Goal: Communication & Community: Answer question/provide support

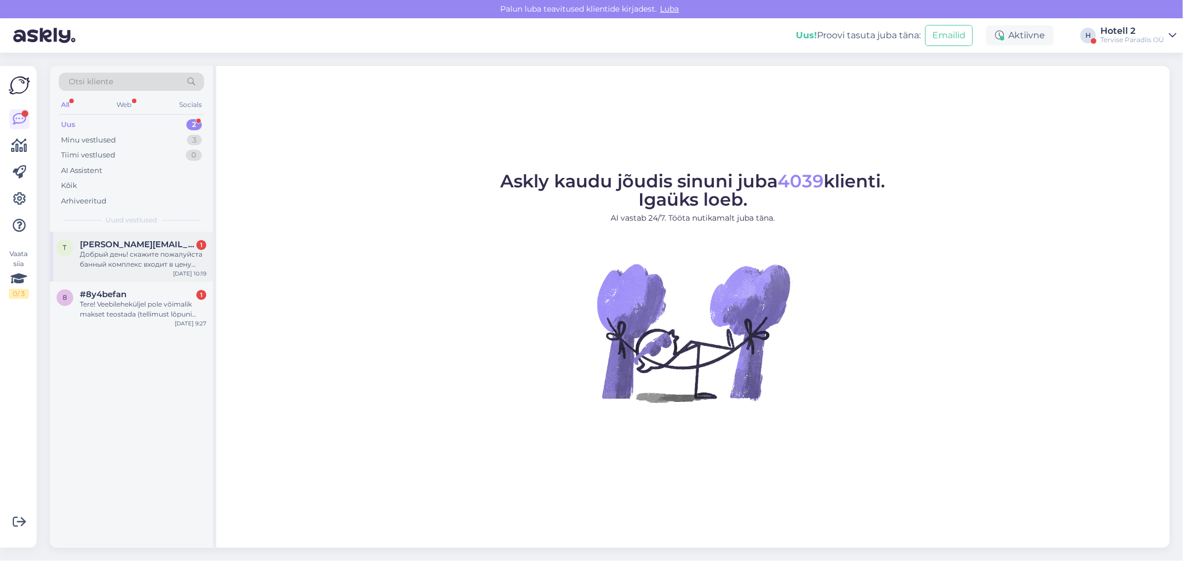
click at [134, 246] on span "[PERSON_NAME][EMAIL_ADDRESS][DOMAIN_NAME]" at bounding box center [137, 245] width 115 height 10
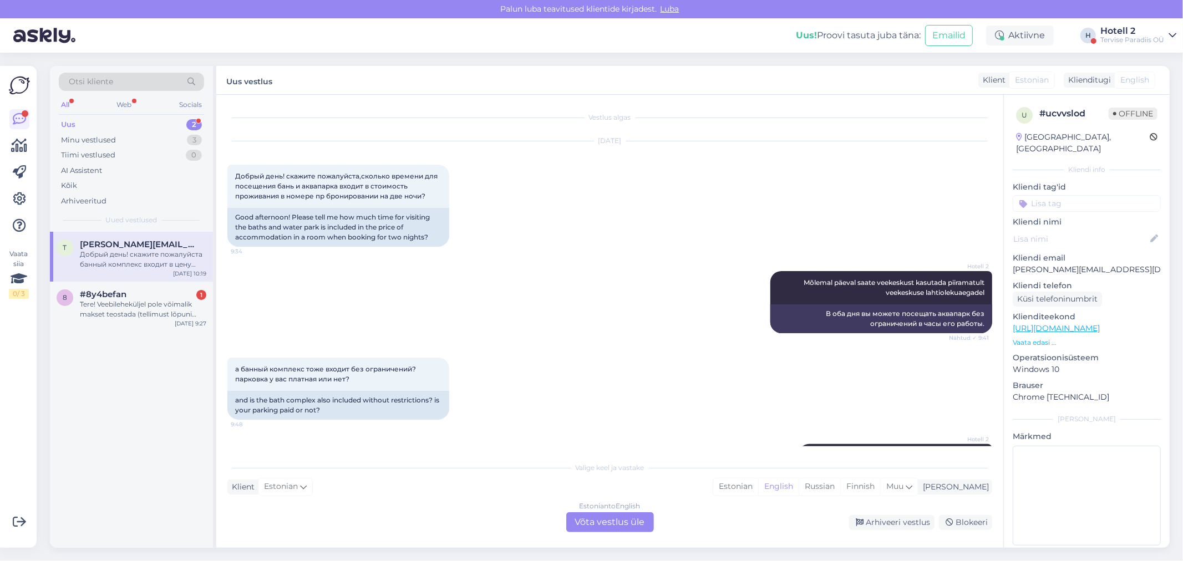
scroll to position [228, 0]
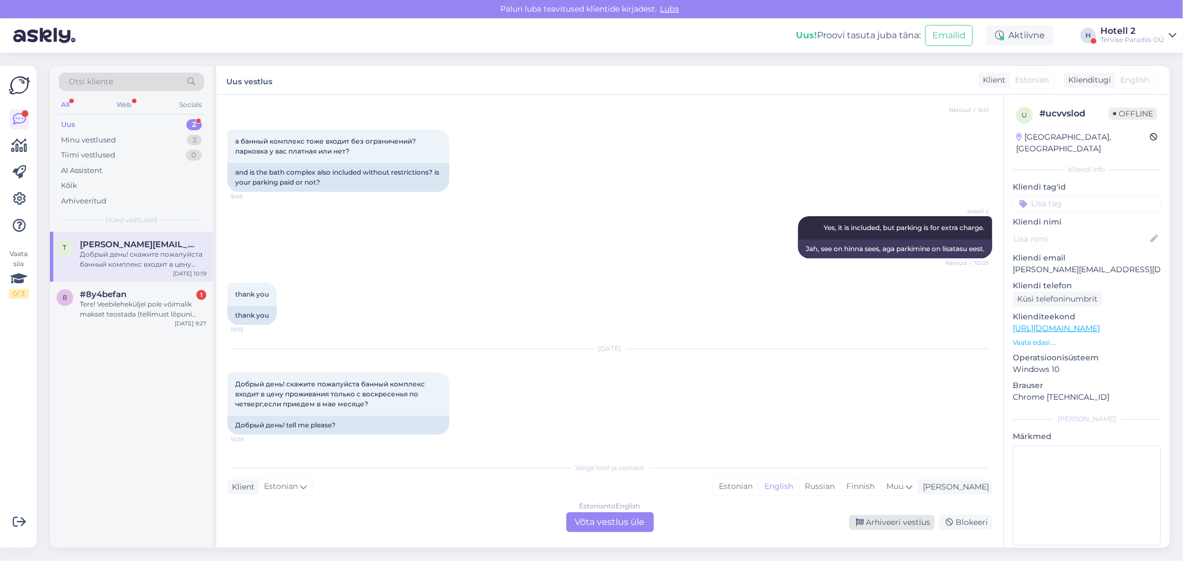
click at [892, 515] on div "Arhiveeri vestlus" at bounding box center [891, 522] width 85 height 15
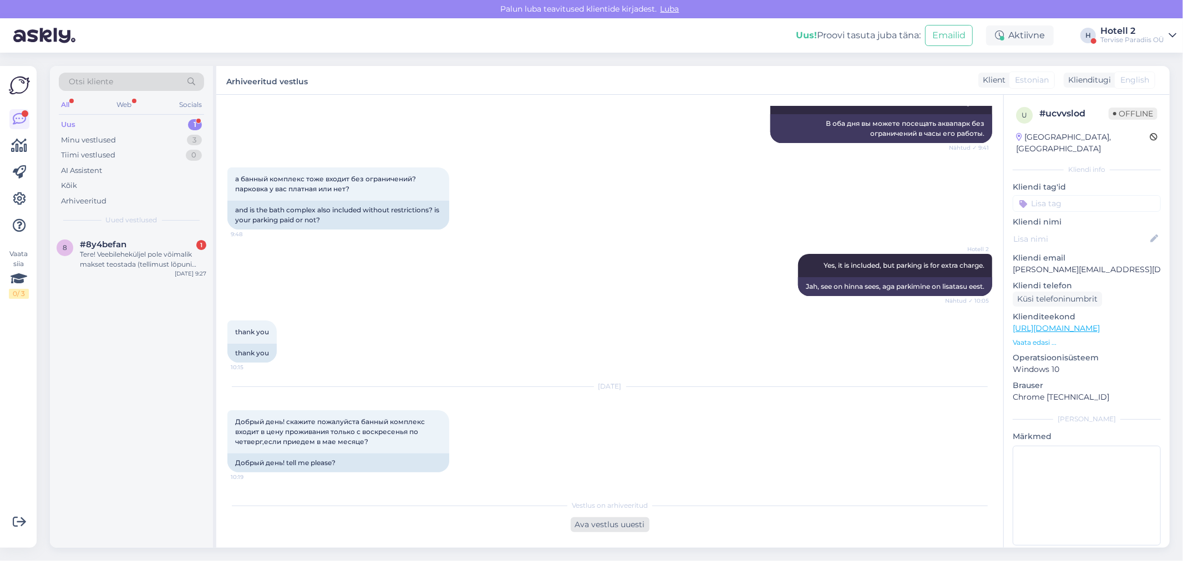
click at [620, 520] on div "Ava vestlus uuesti" at bounding box center [610, 524] width 79 height 15
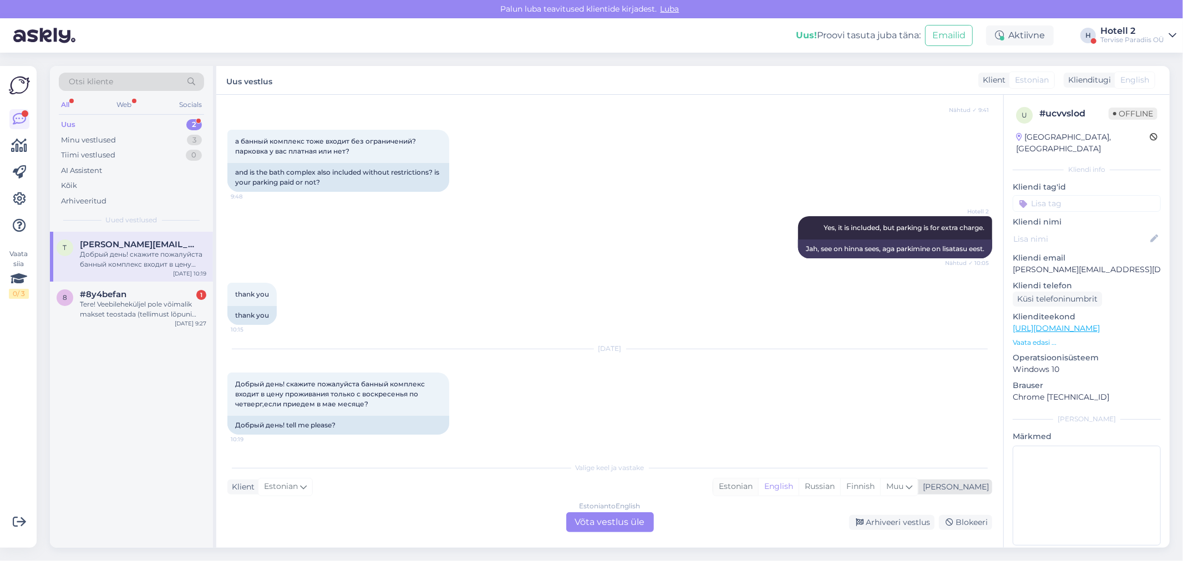
click at [758, 485] on div "Estonian" at bounding box center [735, 487] width 45 height 17
click at [622, 518] on div "Estonian to Estonian Võta vestlus üle" at bounding box center [610, 522] width 88 height 20
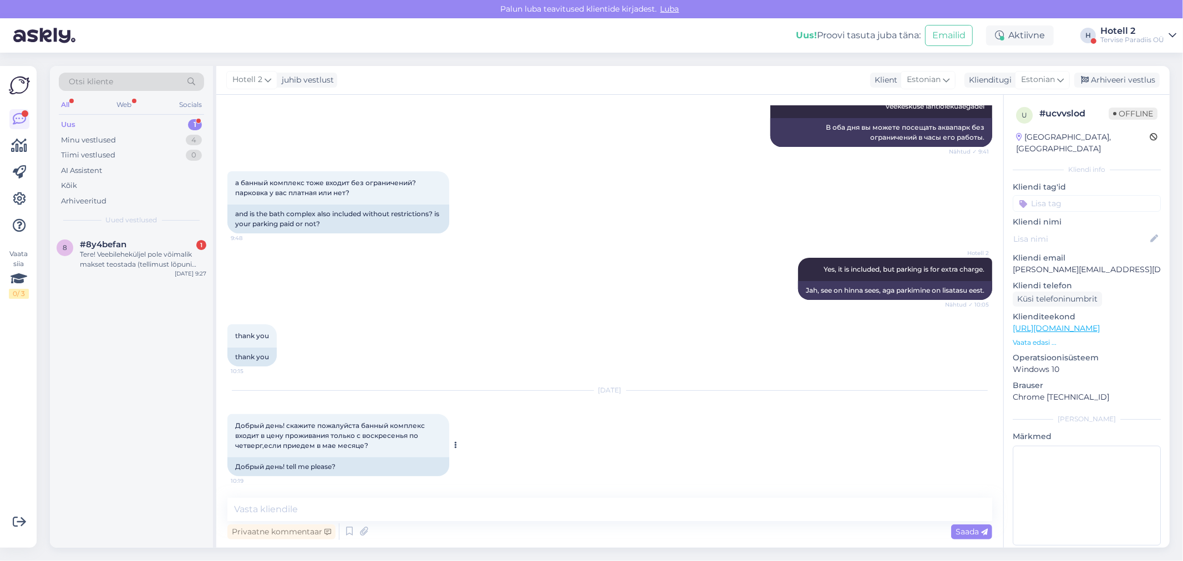
click at [450, 444] on div at bounding box center [454, 445] width 10 height 62
click at [451, 444] on div at bounding box center [454, 445] width 10 height 62
click at [453, 444] on button at bounding box center [456, 445] width 7 height 10
click at [457, 440] on button at bounding box center [456, 445] width 7 height 10
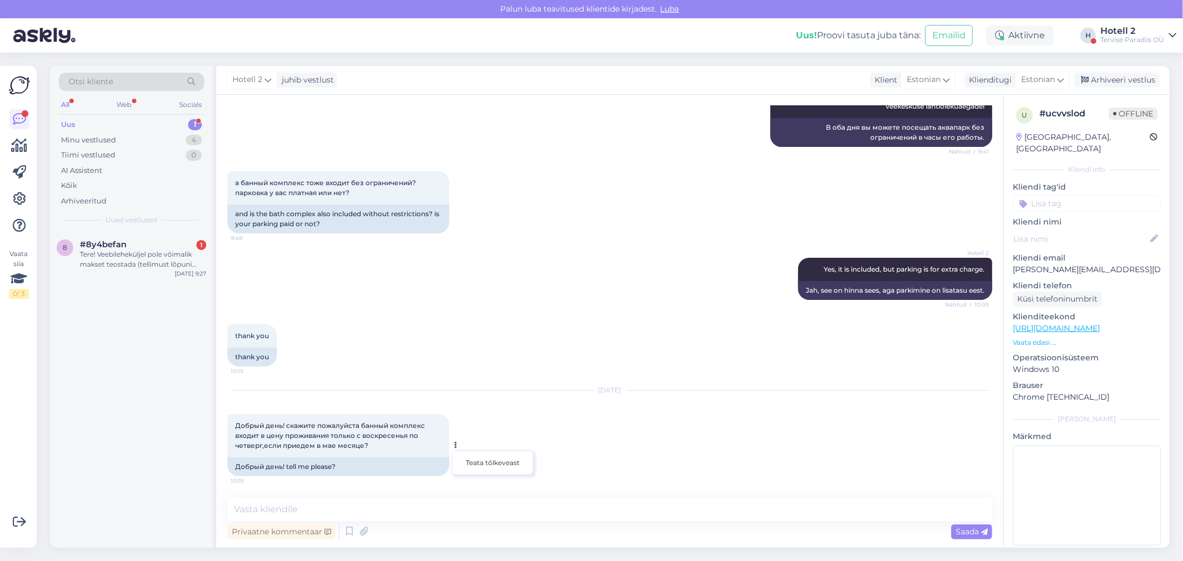
click at [470, 395] on div "[DATE] Добрый день! скажите пожалуйста банный комплекс входит в цену проживания…" at bounding box center [609, 434] width 765 height 110
drag, startPoint x: 402, startPoint y: 448, endPoint x: 222, endPoint y: 428, distance: 181.3
click at [222, 428] on div "Vestlus algas [DATE] Добрый день! скажите пожалуйста,сколько времени для посеще…" at bounding box center [609, 321] width 787 height 453
copy span "Добрый день! скажите пожалуйста банный комплекс входит в цену проживания только…"
click at [262, 494] on div "Vestlus algas [DATE] Добрый день! скажите пожалуйста,сколько времени для посеще…" at bounding box center [609, 321] width 787 height 453
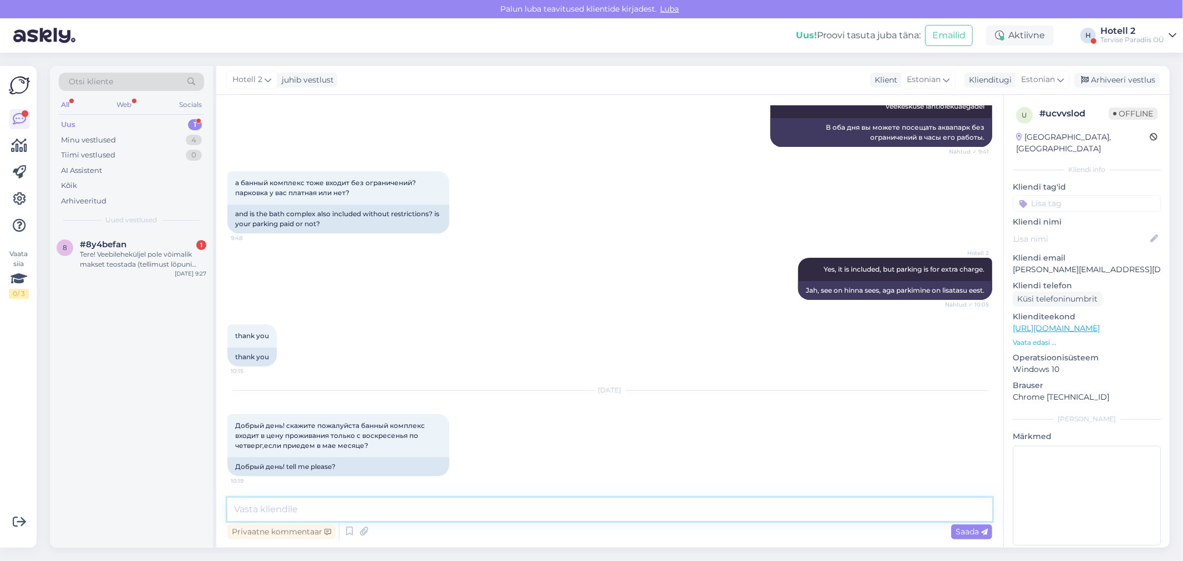
click at [245, 503] on textarea at bounding box center [609, 509] width 765 height 23
type textarea "Hello! Yes, the saunas are only included from [DATE] to [DATE]."
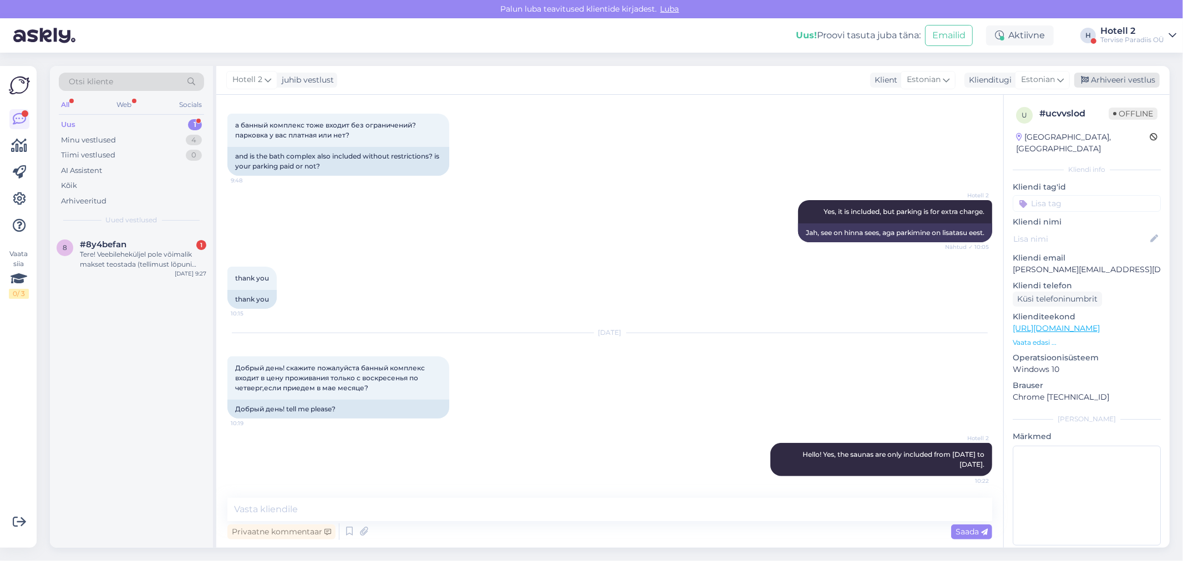
click at [1105, 86] on div "Arhiveeri vestlus" at bounding box center [1116, 80] width 85 height 15
